Goal: Task Accomplishment & Management: Manage account settings

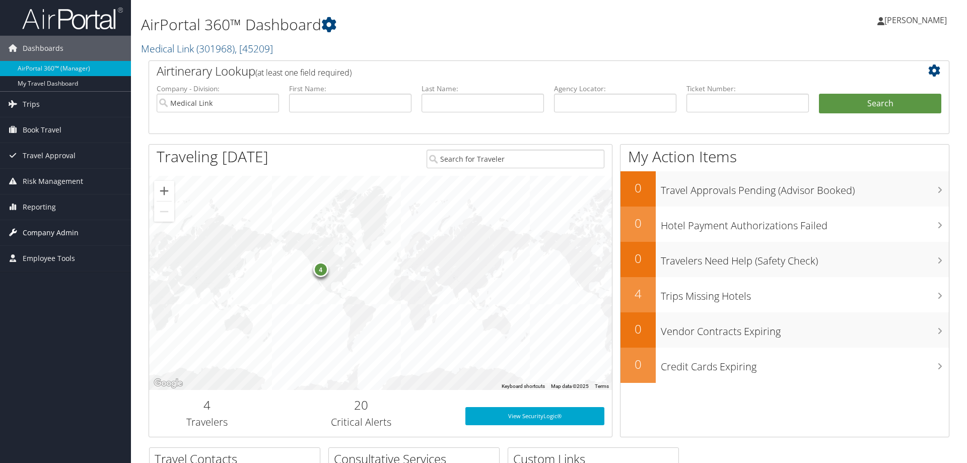
click at [61, 238] on span "Company Admin" at bounding box center [51, 232] width 56 height 25
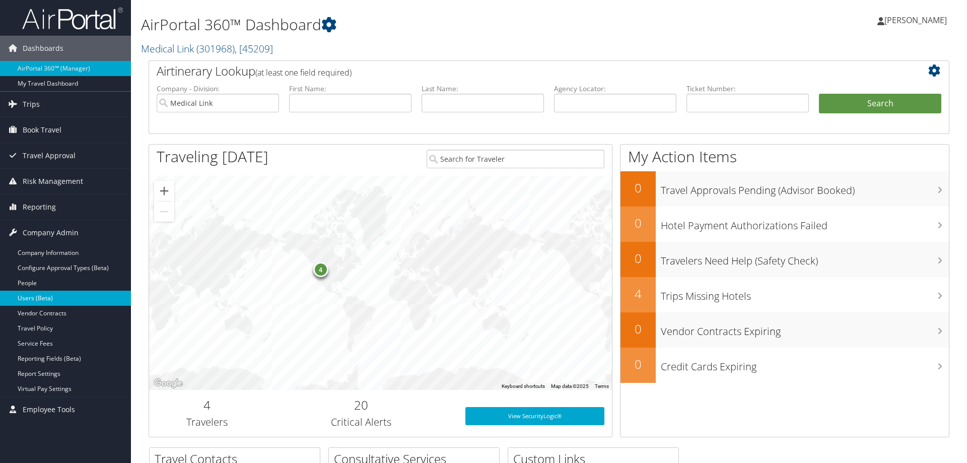
click at [38, 298] on link "Users (Beta)" at bounding box center [65, 297] width 131 height 15
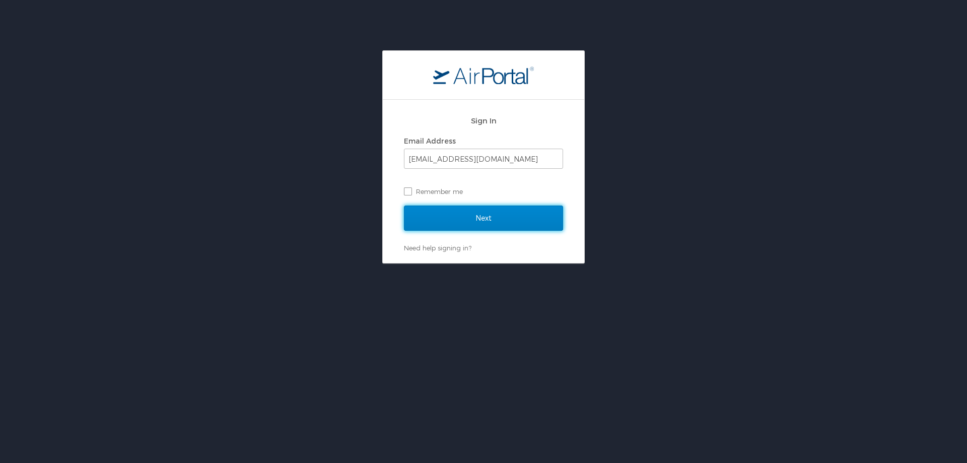
click at [485, 215] on input "Next" at bounding box center [483, 217] width 159 height 25
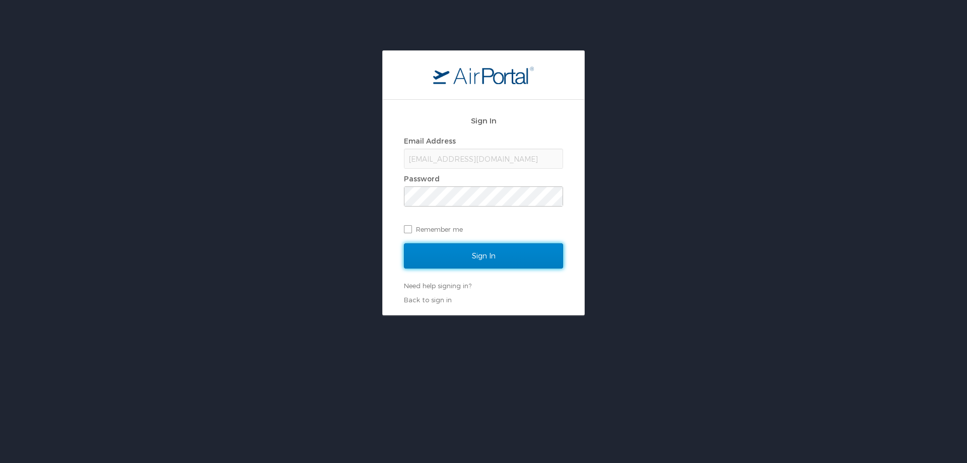
click at [466, 264] on input "Sign In" at bounding box center [483, 255] width 159 height 25
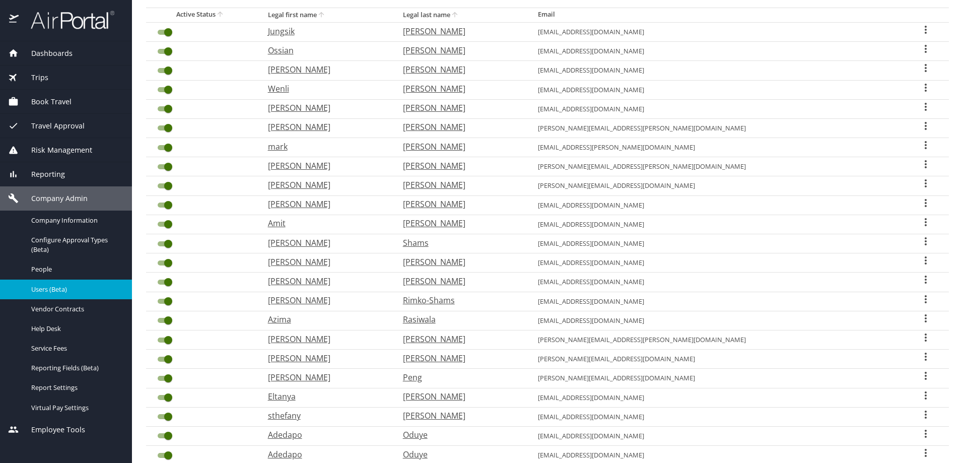
scroll to position [48, 0]
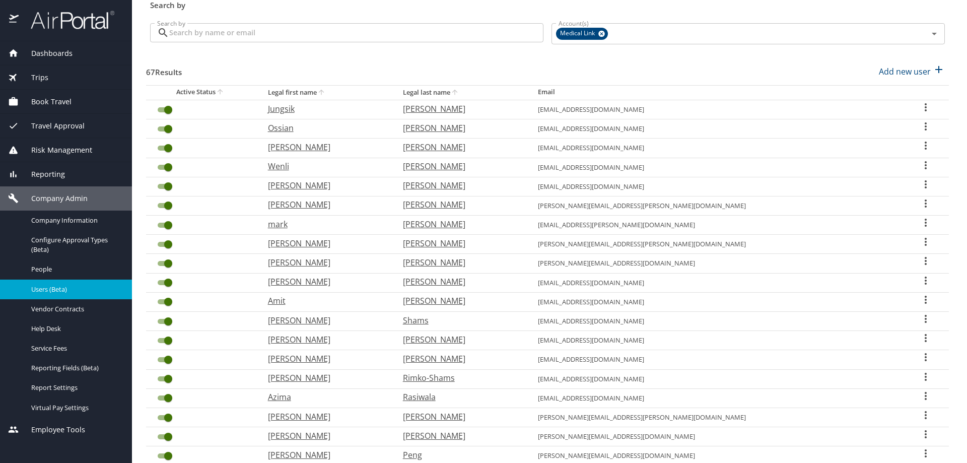
click at [58, 50] on span "Dashboards" at bounding box center [46, 53] width 54 height 11
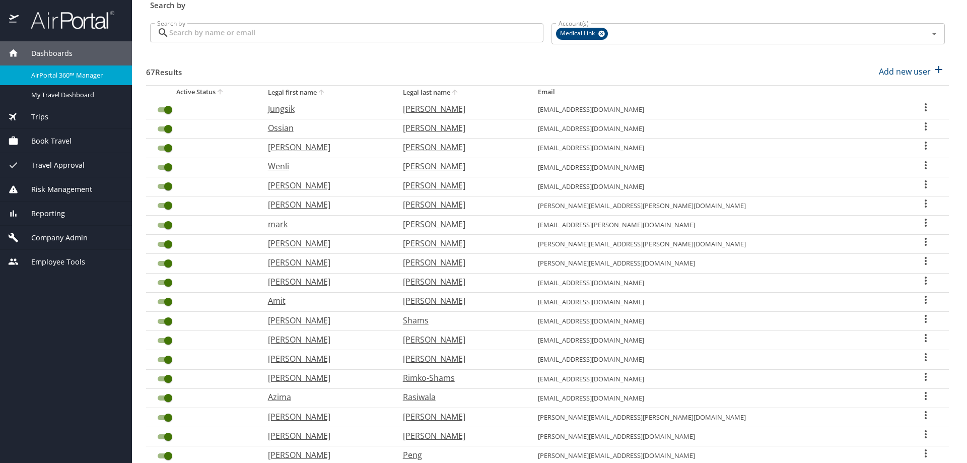
click at [65, 75] on span "AirPortal 360™ Manager" at bounding box center [75, 75] width 89 height 10
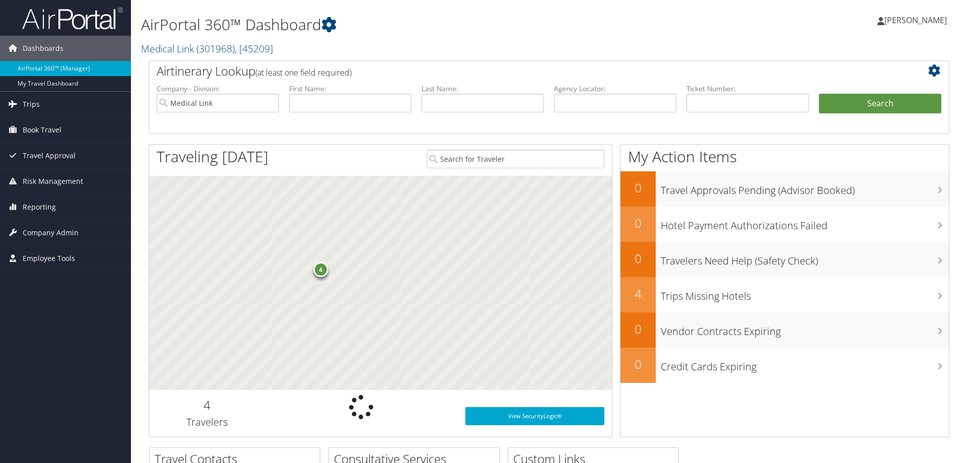
scroll to position [183, 0]
